Goal: Information Seeking & Learning: Find specific page/section

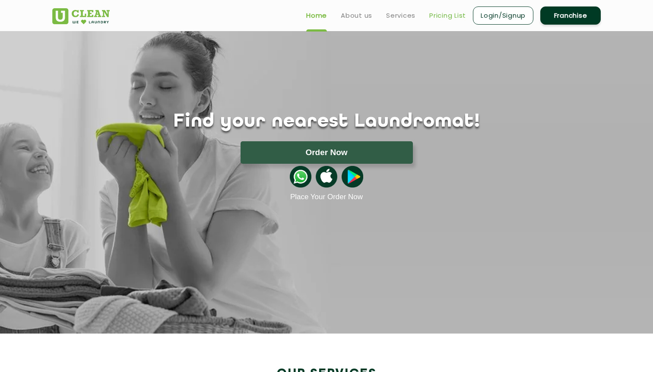
click at [448, 17] on link "Pricing List" at bounding box center [447, 15] width 37 height 10
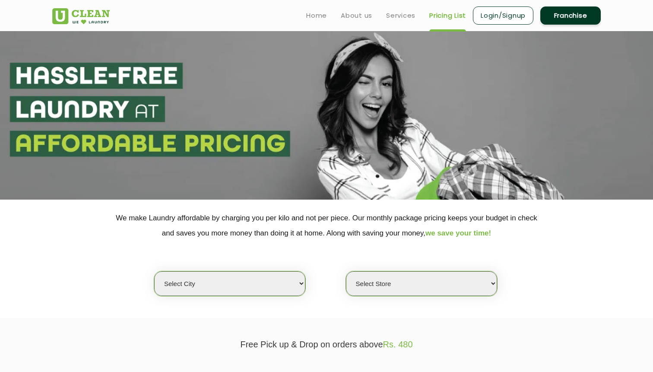
select select "0"
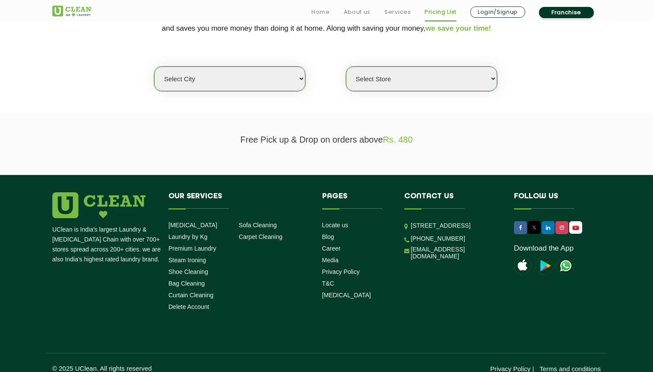
scroll to position [215, 0]
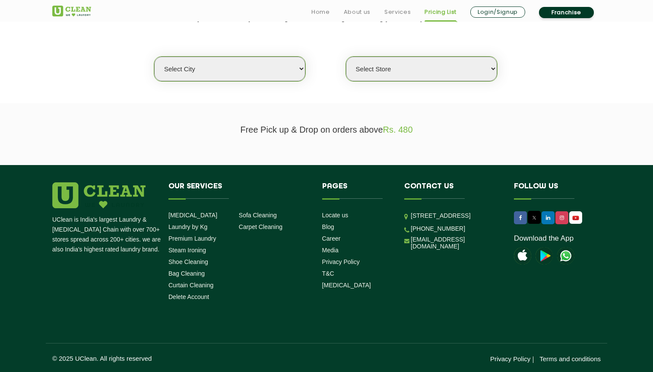
click at [294, 64] on select "Select city [GEOGRAPHIC_DATA] [GEOGRAPHIC_DATA] [GEOGRAPHIC_DATA] [GEOGRAPHIC_D…" at bounding box center [229, 69] width 151 height 25
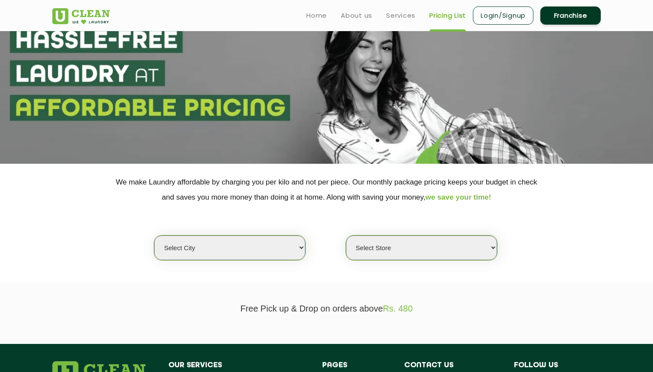
scroll to position [0, 0]
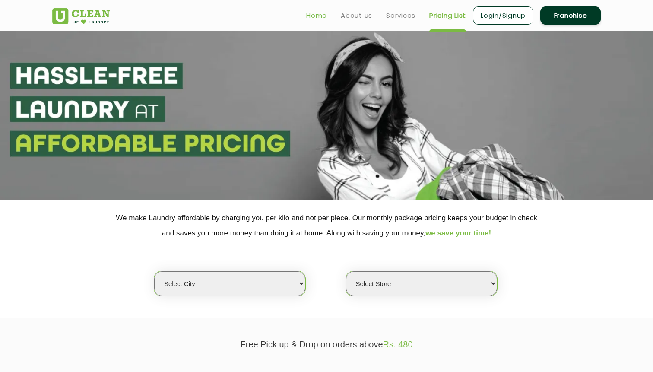
click at [319, 11] on link "Home" at bounding box center [316, 15] width 21 height 10
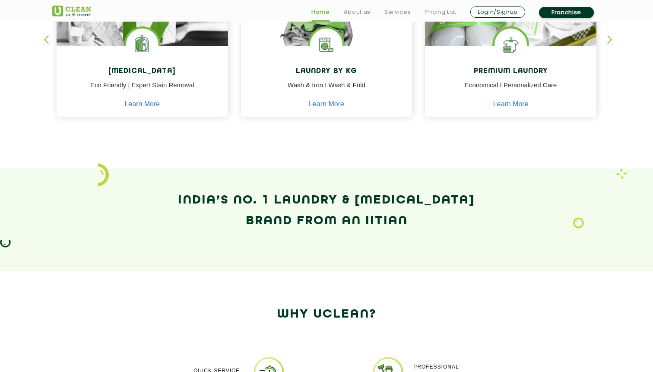
scroll to position [453, 0]
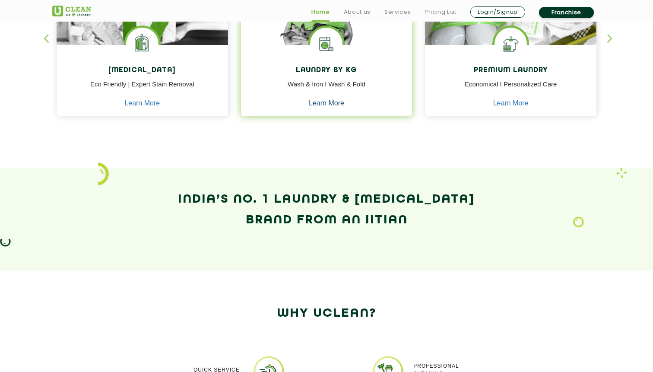
click at [327, 102] on link "Learn More" at bounding box center [326, 103] width 35 height 8
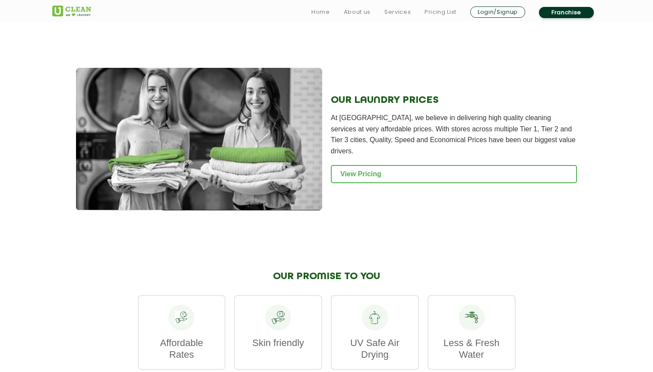
scroll to position [1098, 0]
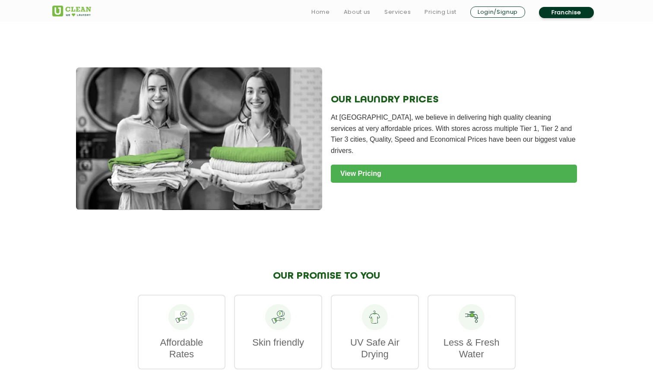
click at [348, 183] on link "View Pricing" at bounding box center [454, 173] width 246 height 18
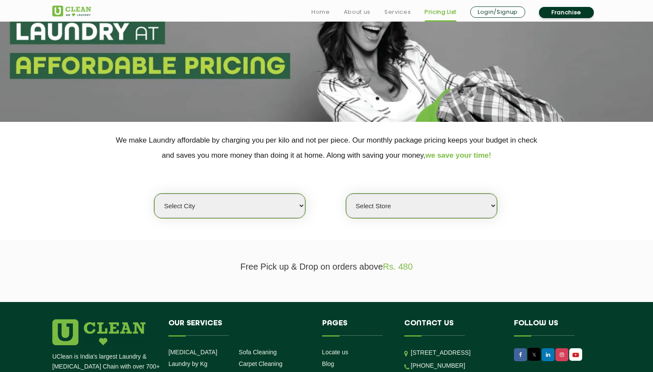
scroll to position [91, 0]
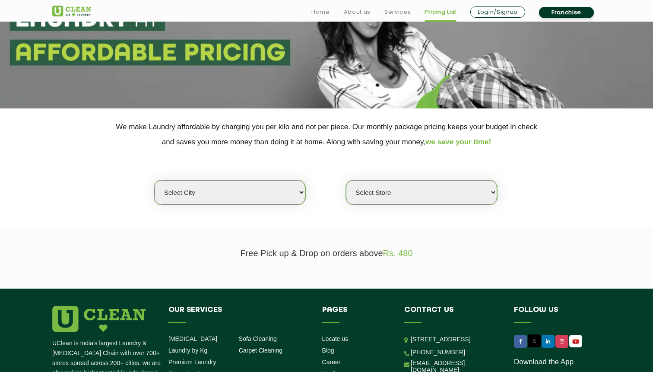
click at [289, 198] on select "Select city [GEOGRAPHIC_DATA] [GEOGRAPHIC_DATA] [GEOGRAPHIC_DATA] [GEOGRAPHIC_D…" at bounding box center [229, 192] width 151 height 25
select select "18"
click at [154, 180] on select "Select city [GEOGRAPHIC_DATA] [GEOGRAPHIC_DATA] [GEOGRAPHIC_DATA] [GEOGRAPHIC_D…" at bounding box center [229, 192] width 151 height 25
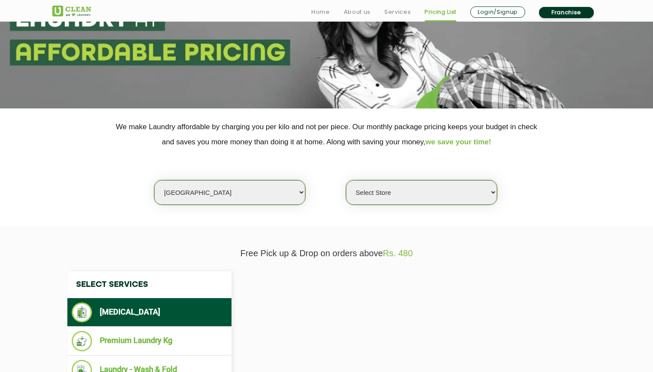
click at [384, 193] on select "Select Store" at bounding box center [421, 192] width 151 height 25
select select "0"
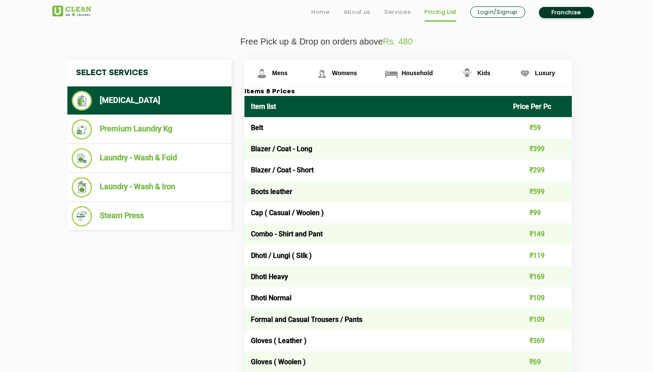
scroll to position [303, 0]
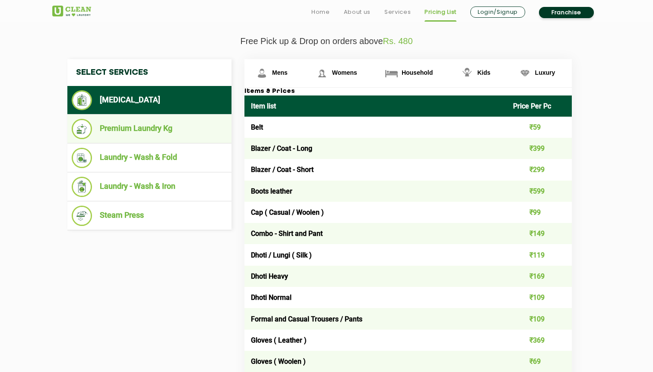
click at [163, 135] on li "Premium Laundry Kg" at bounding box center [149, 129] width 155 height 20
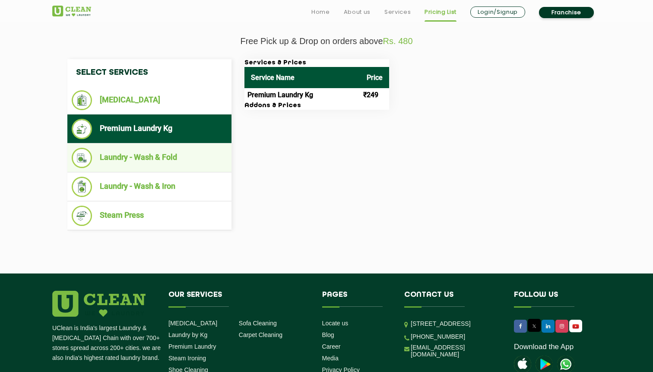
click at [163, 156] on li "Laundry - Wash & Fold" at bounding box center [149, 158] width 155 height 20
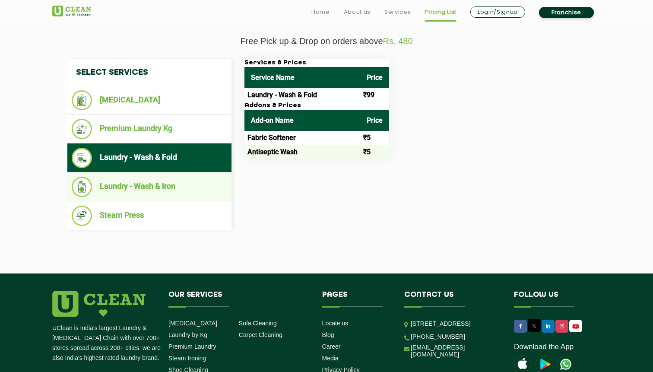
click at [162, 180] on li "Laundry - Wash & Iron" at bounding box center [149, 187] width 155 height 20
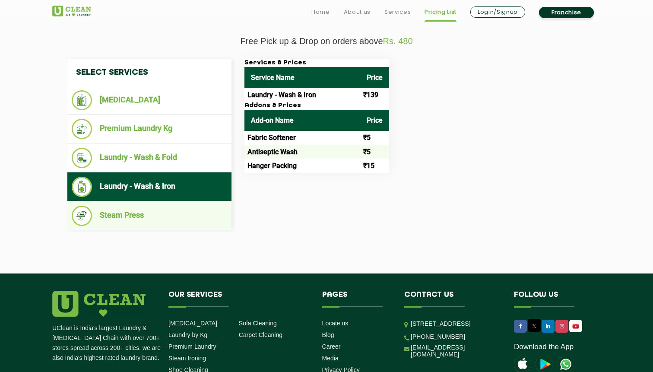
click at [161, 205] on ul "Steam Press" at bounding box center [149, 215] width 164 height 29
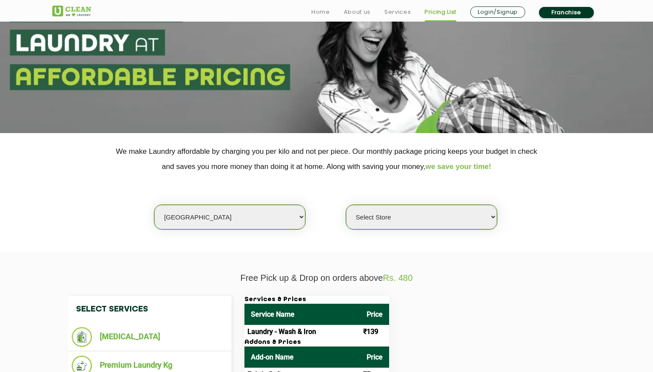
scroll to position [156, 0]
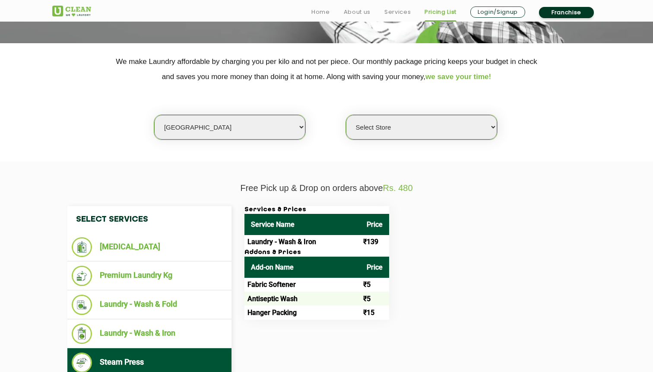
click at [380, 128] on select "Select Store UClean Indirapuram UClean Crossing Republic UClean Raj Nagar Ghazi…" at bounding box center [421, 127] width 151 height 25
click at [286, 126] on select "Select city [GEOGRAPHIC_DATA] [GEOGRAPHIC_DATA] [GEOGRAPHIC_DATA] [GEOGRAPHIC_D…" at bounding box center [229, 127] width 151 height 25
select select "3"
click at [154, 115] on select "Select city [GEOGRAPHIC_DATA] [GEOGRAPHIC_DATA] [GEOGRAPHIC_DATA] [GEOGRAPHIC_D…" at bounding box center [229, 127] width 151 height 25
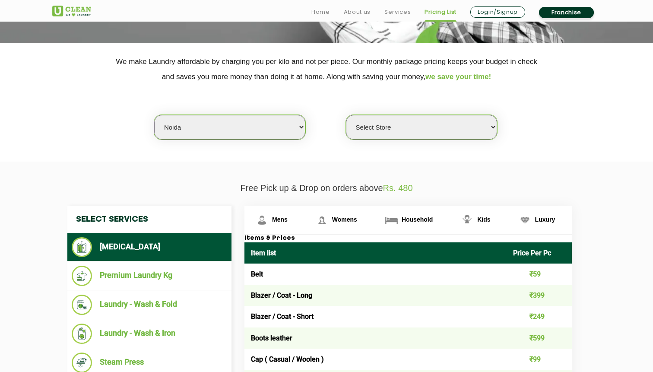
click at [398, 123] on select "Select Store UClean Sector 122 Noida UClean Pari Chowk UClean Techzone Greater …" at bounding box center [421, 127] width 151 height 25
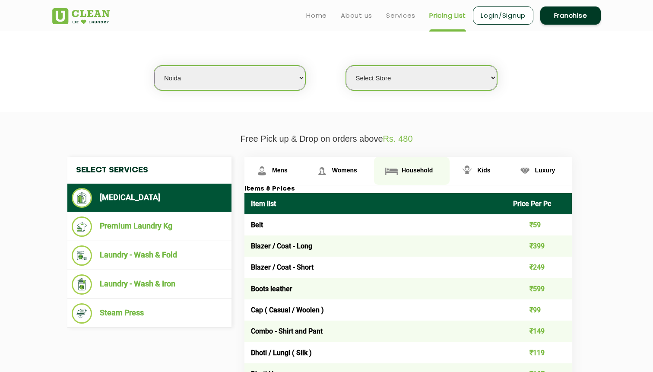
scroll to position [136, 0]
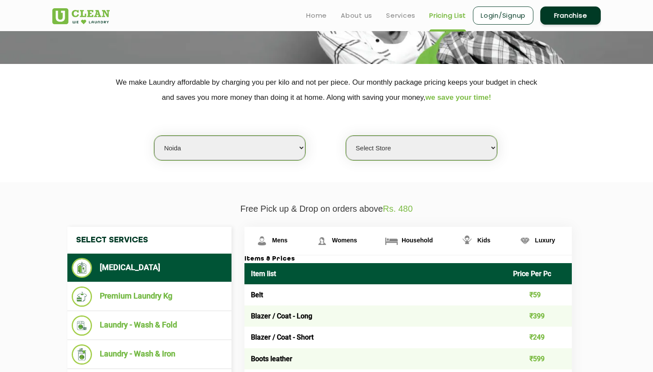
click at [392, 150] on select "Select Store UClean Sector 122 Noida UClean Pari Chowk UClean Techzone Greater …" at bounding box center [421, 148] width 151 height 25
select select "519"
click at [346, 136] on select "Select Store UClean Sector 122 Noida UClean Pari Chowk UClean Techzone Greater …" at bounding box center [421, 148] width 151 height 25
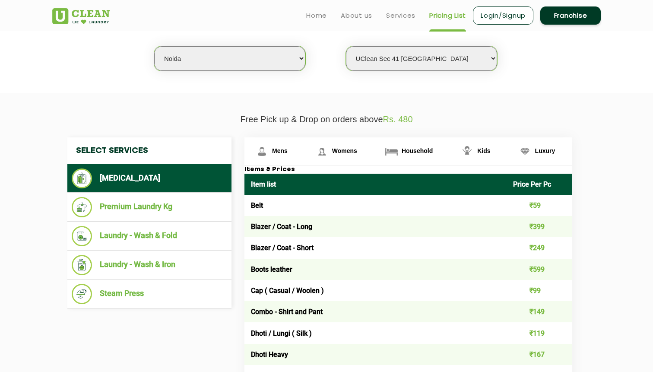
scroll to position [220, 0]
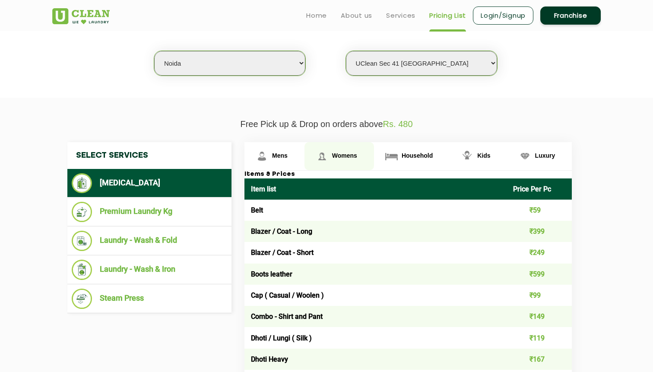
click at [344, 161] on link "Womens" at bounding box center [339, 156] width 70 height 28
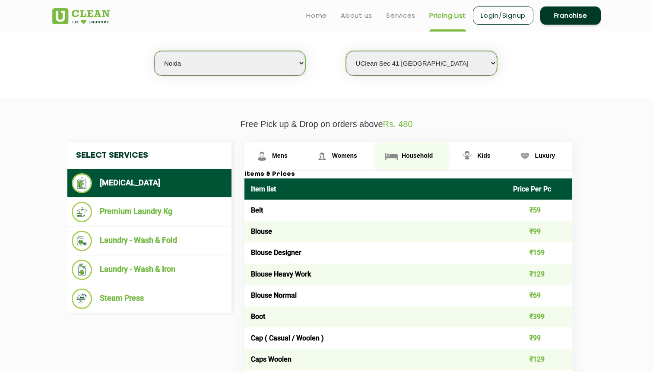
click at [413, 152] on link "Household" at bounding box center [412, 156] width 76 height 28
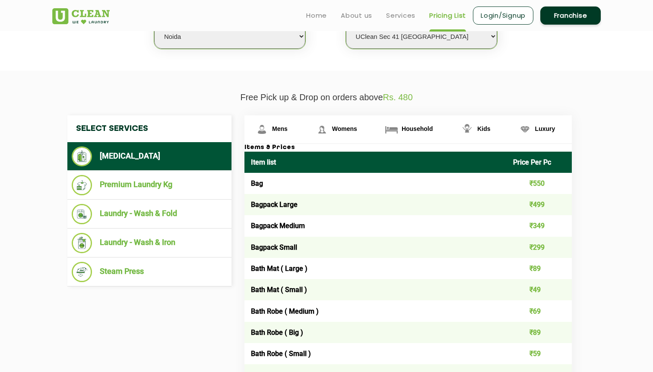
scroll to position [226, 0]
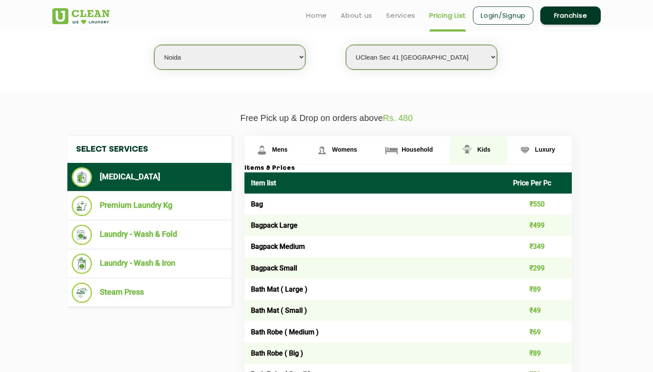
click at [485, 147] on span "Kids" at bounding box center [483, 149] width 13 height 7
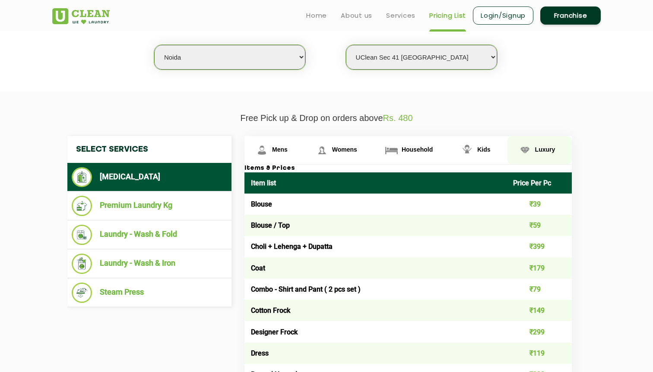
click at [520, 152] on img at bounding box center [524, 149] width 15 height 15
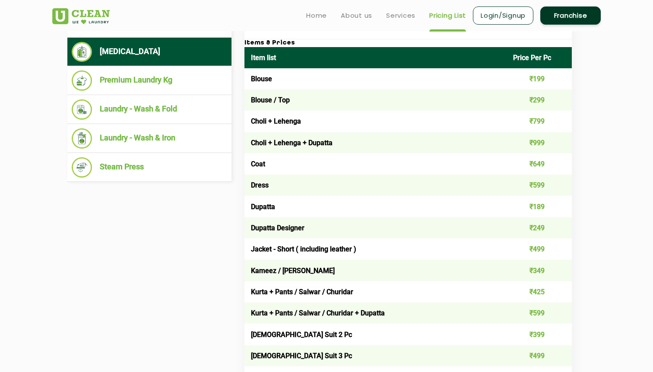
scroll to position [343, 0]
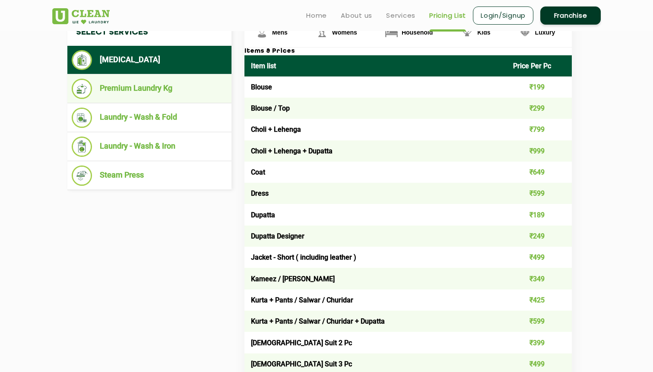
click at [155, 92] on li "Premium Laundry Kg" at bounding box center [149, 89] width 155 height 20
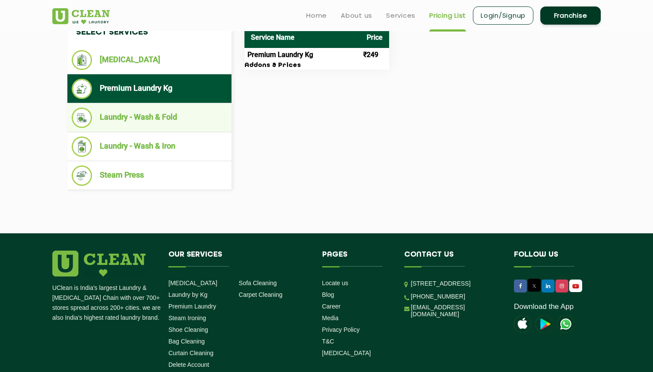
click at [158, 114] on li "Laundry - Wash & Fold" at bounding box center [149, 118] width 155 height 20
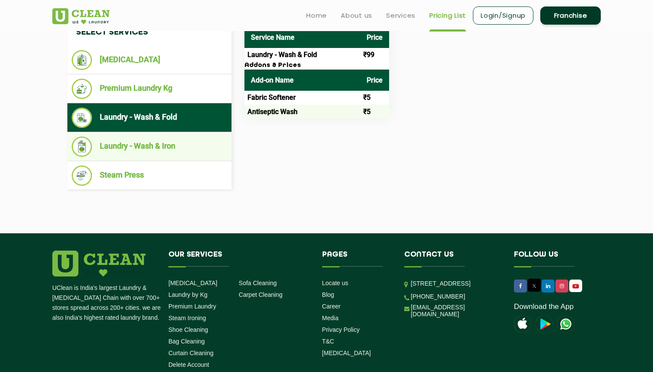
click at [157, 139] on li "Laundry - Wash & Iron" at bounding box center [149, 146] width 155 height 20
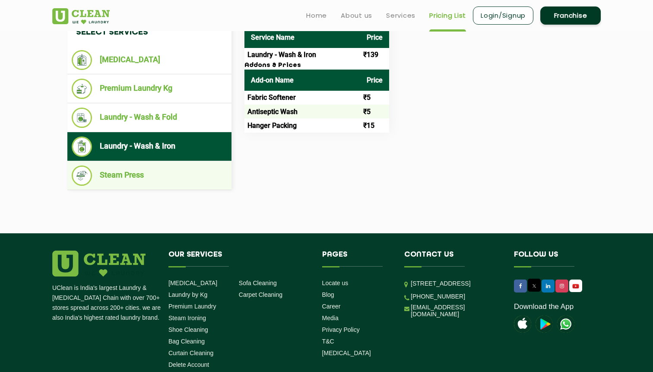
click at [155, 177] on li "Steam Press" at bounding box center [149, 175] width 155 height 20
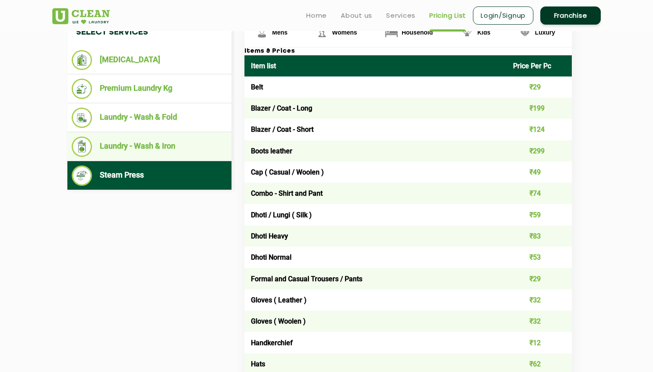
click at [156, 152] on li "Laundry - Wash & Iron" at bounding box center [149, 146] width 155 height 20
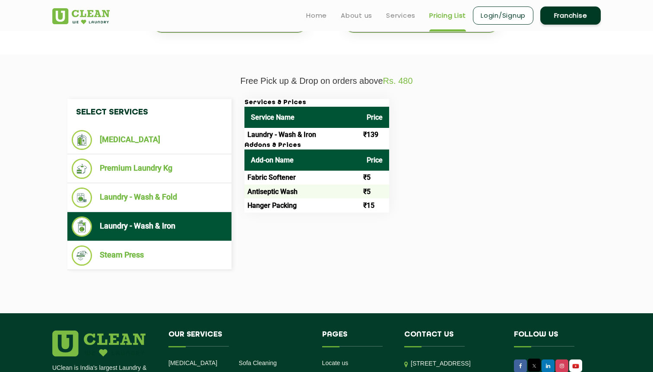
scroll to position [262, 0]
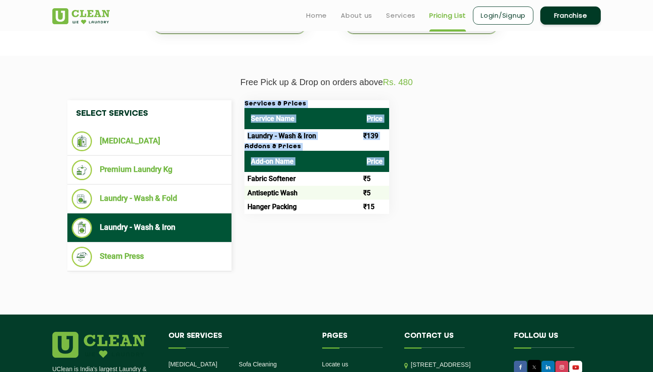
drag, startPoint x: 248, startPoint y: 179, endPoint x: 389, endPoint y: 182, distance: 141.6
click at [389, 182] on div "Services & Prices Service Name Price Laundry - Wash & Iron ₹139 Addons & Prices…" at bounding box center [415, 157] width 354 height 114
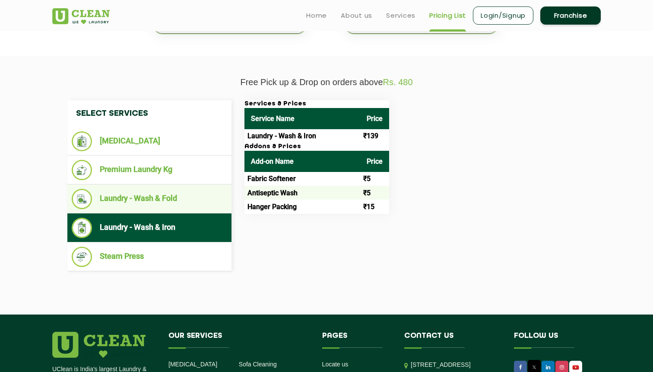
click at [174, 195] on li "Laundry - Wash & Fold" at bounding box center [149, 199] width 155 height 20
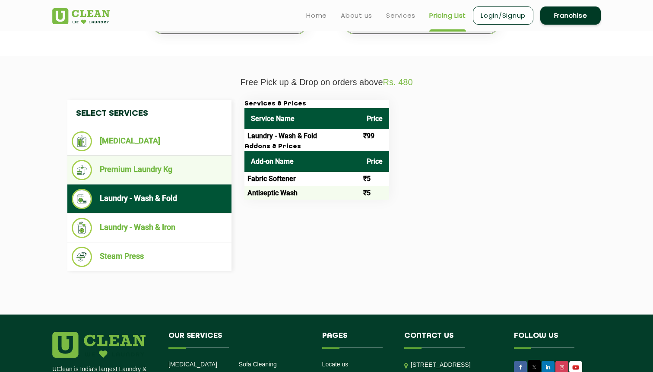
click at [174, 170] on li "Premium Laundry Kg" at bounding box center [149, 170] width 155 height 20
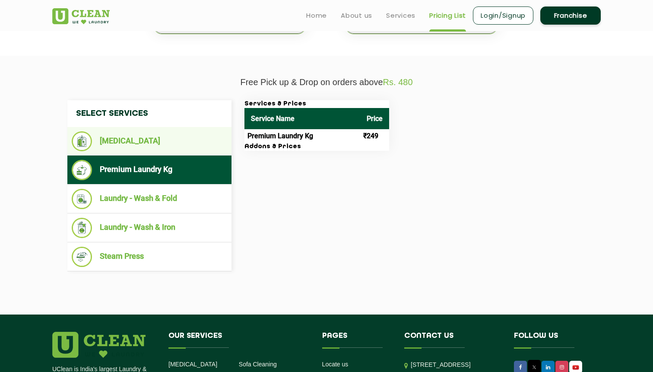
click at [163, 144] on li "[MEDICAL_DATA]" at bounding box center [149, 141] width 155 height 20
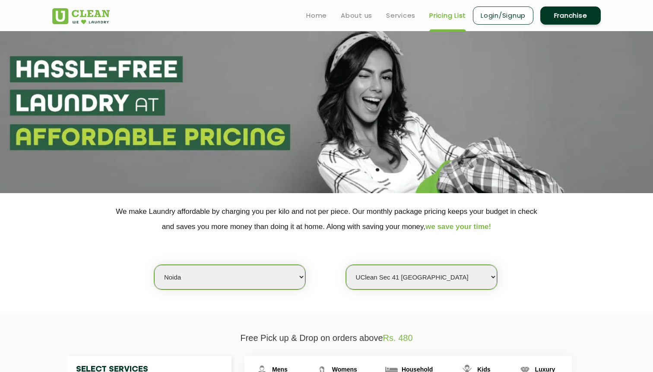
scroll to position [0, 0]
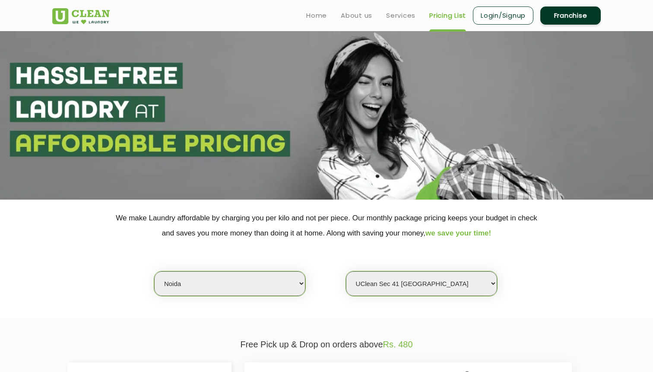
click at [564, 17] on link "Franchise" at bounding box center [570, 15] width 60 height 18
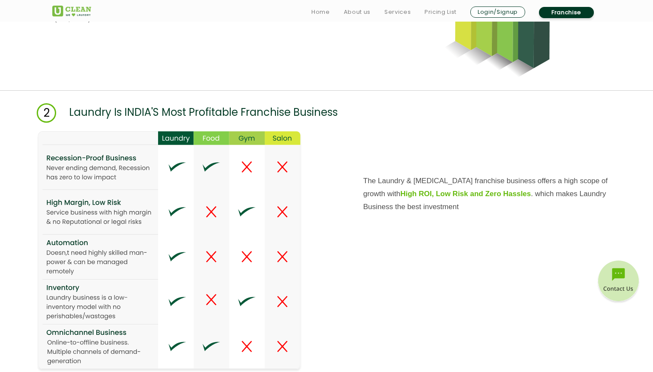
scroll to position [1063, 0]
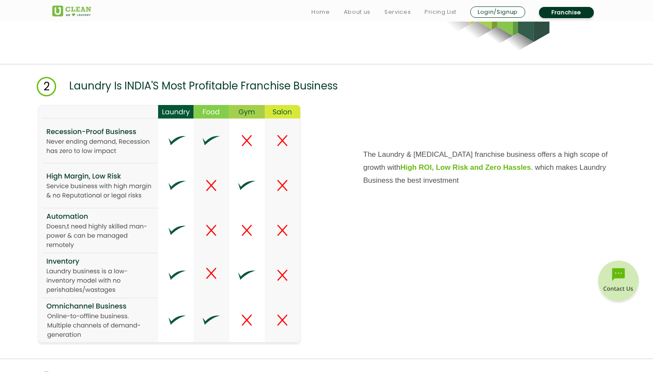
click at [210, 120] on img at bounding box center [169, 225] width 265 height 240
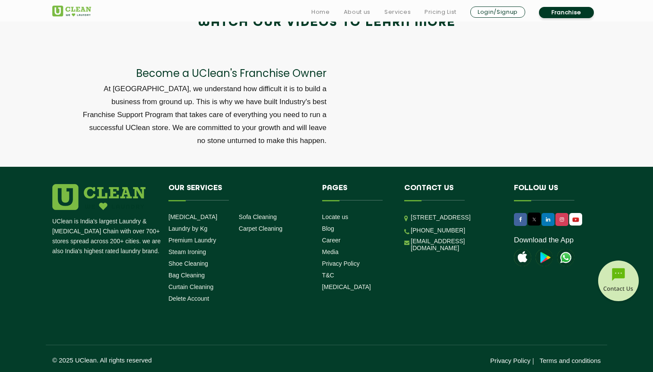
scroll to position [2898, 0]
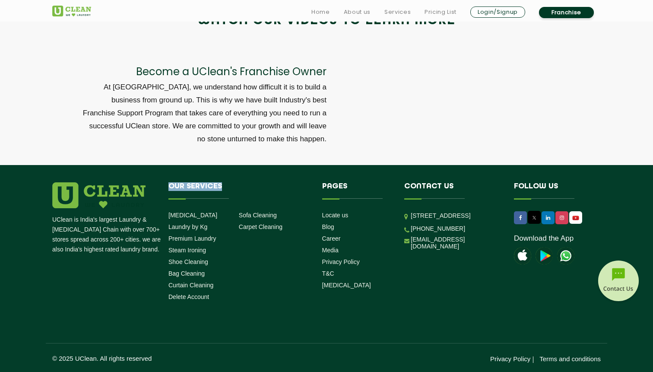
drag, startPoint x: 170, startPoint y: 187, endPoint x: 257, endPoint y: 187, distance: 87.2
click at [257, 187] on h4 "Our Services" at bounding box center [238, 190] width 141 height 16
click at [329, 215] on link "Locate us" at bounding box center [335, 215] width 26 height 7
